Goal: Find specific page/section: Find specific page/section

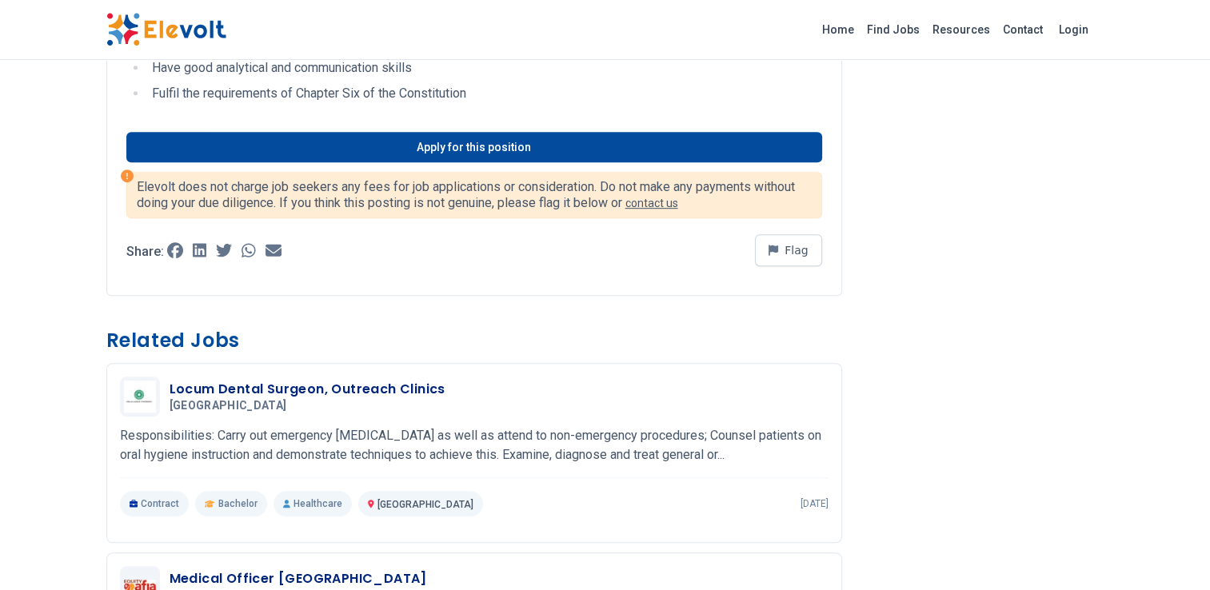
scroll to position [802, 0]
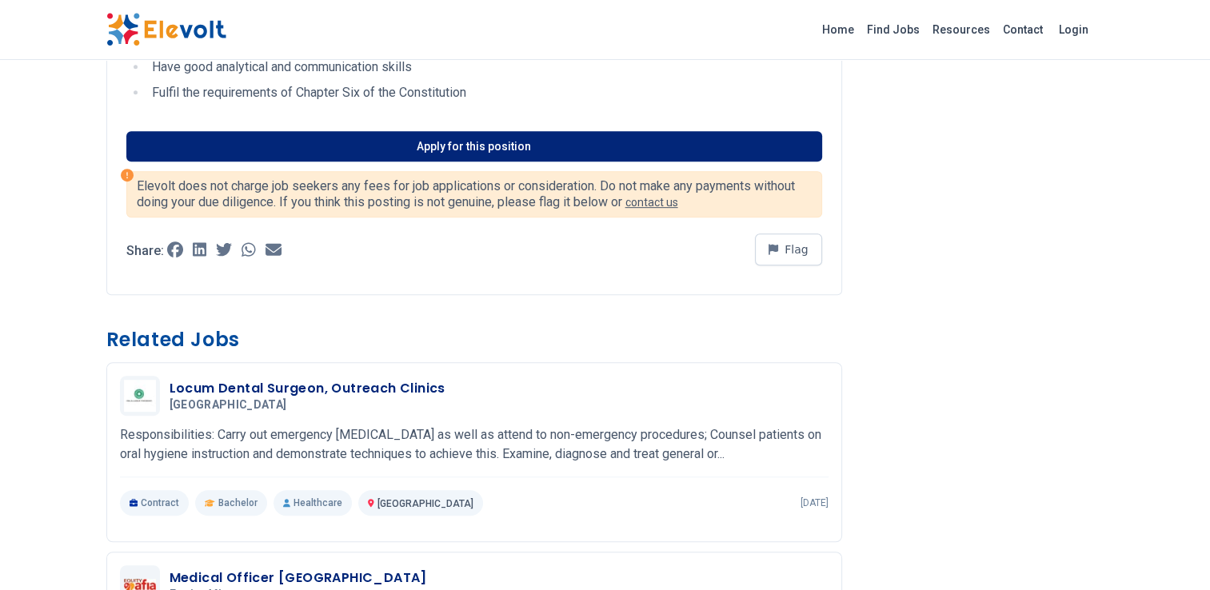
click at [274, 150] on link "Apply for this position" at bounding box center [474, 146] width 696 height 30
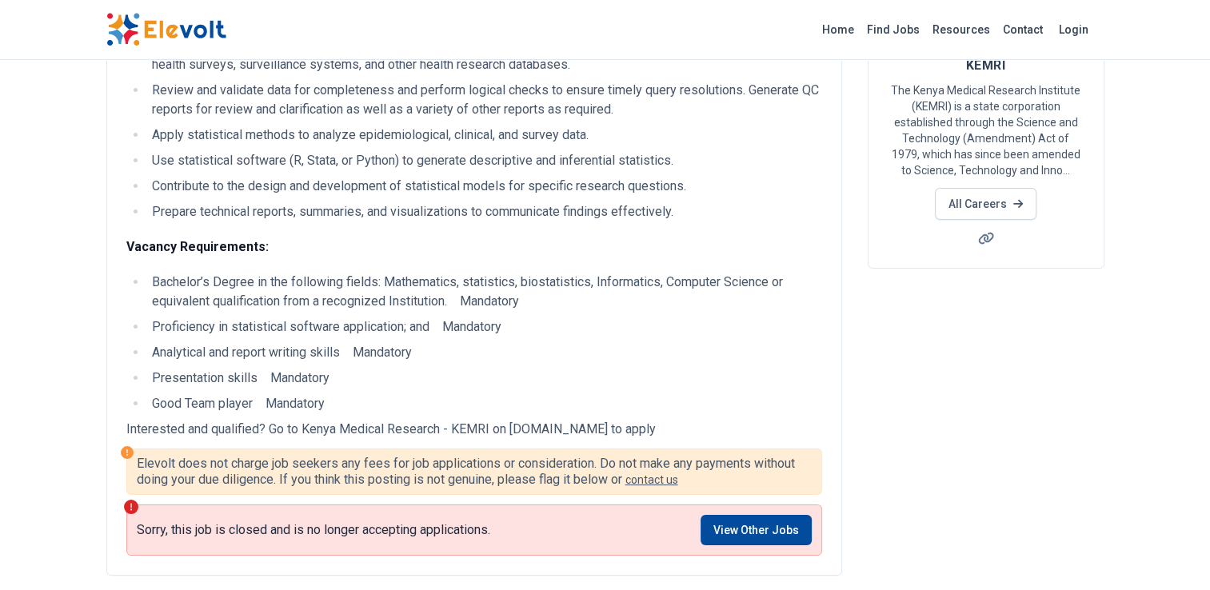
scroll to position [173, 0]
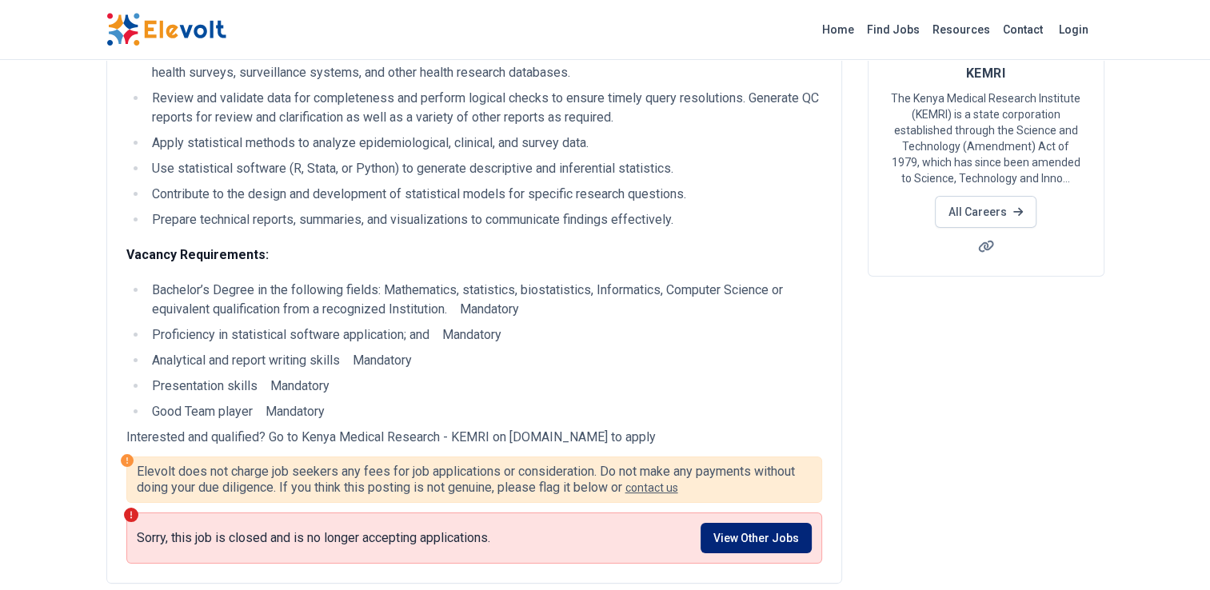
click at [784, 542] on link "View Other Jobs" at bounding box center [756, 538] width 111 height 30
